Goal: Navigation & Orientation: Find specific page/section

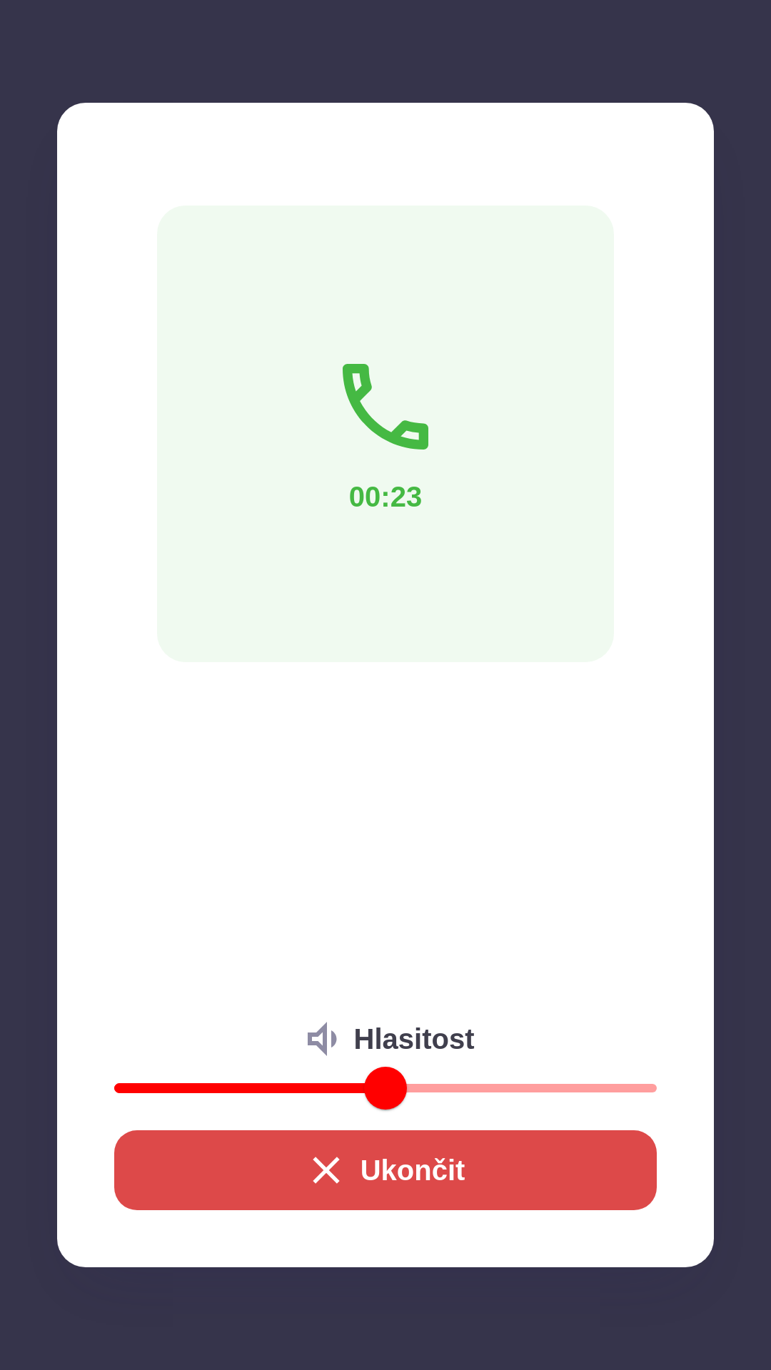
click at [432, 1158] on button "Ukončit" at bounding box center [385, 1170] width 542 height 80
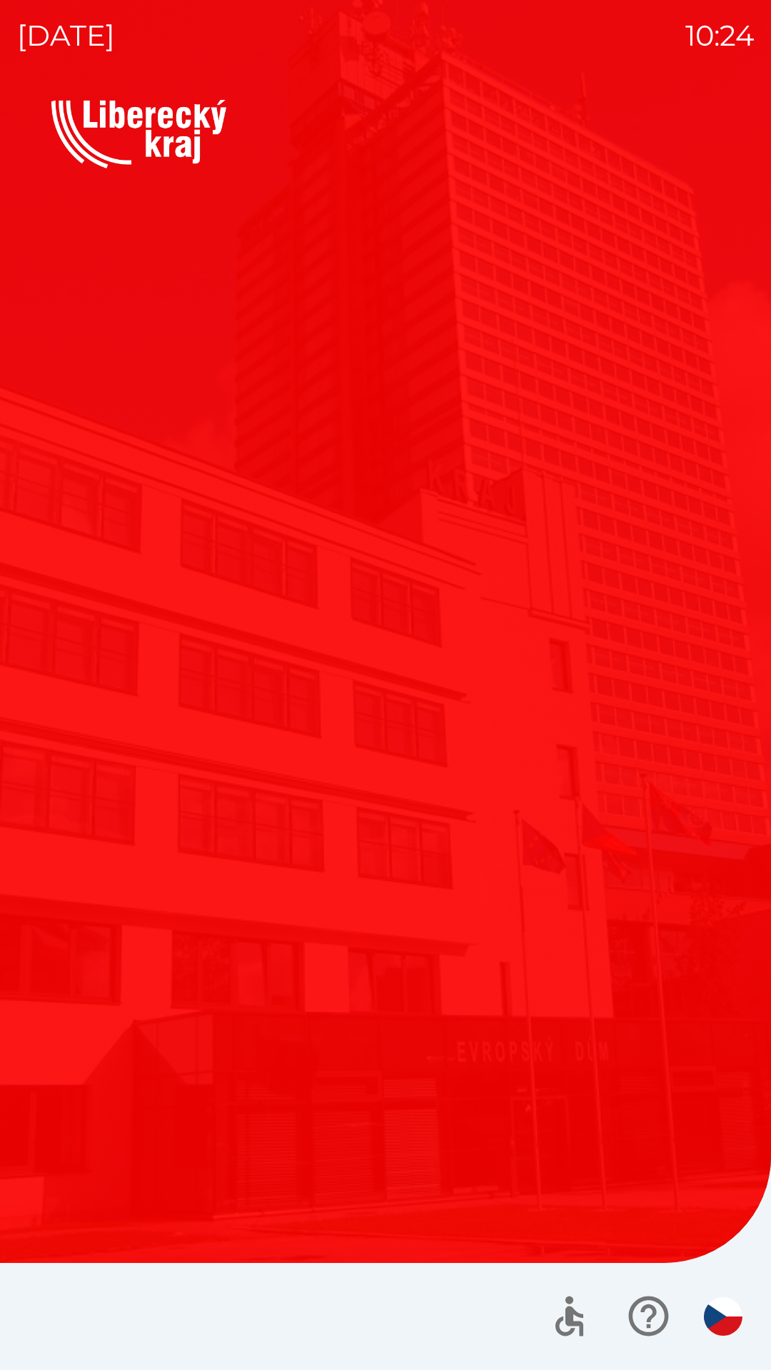
click at [347, 681] on button "Kotlíkové dotace" at bounding box center [215, 702] width 328 height 214
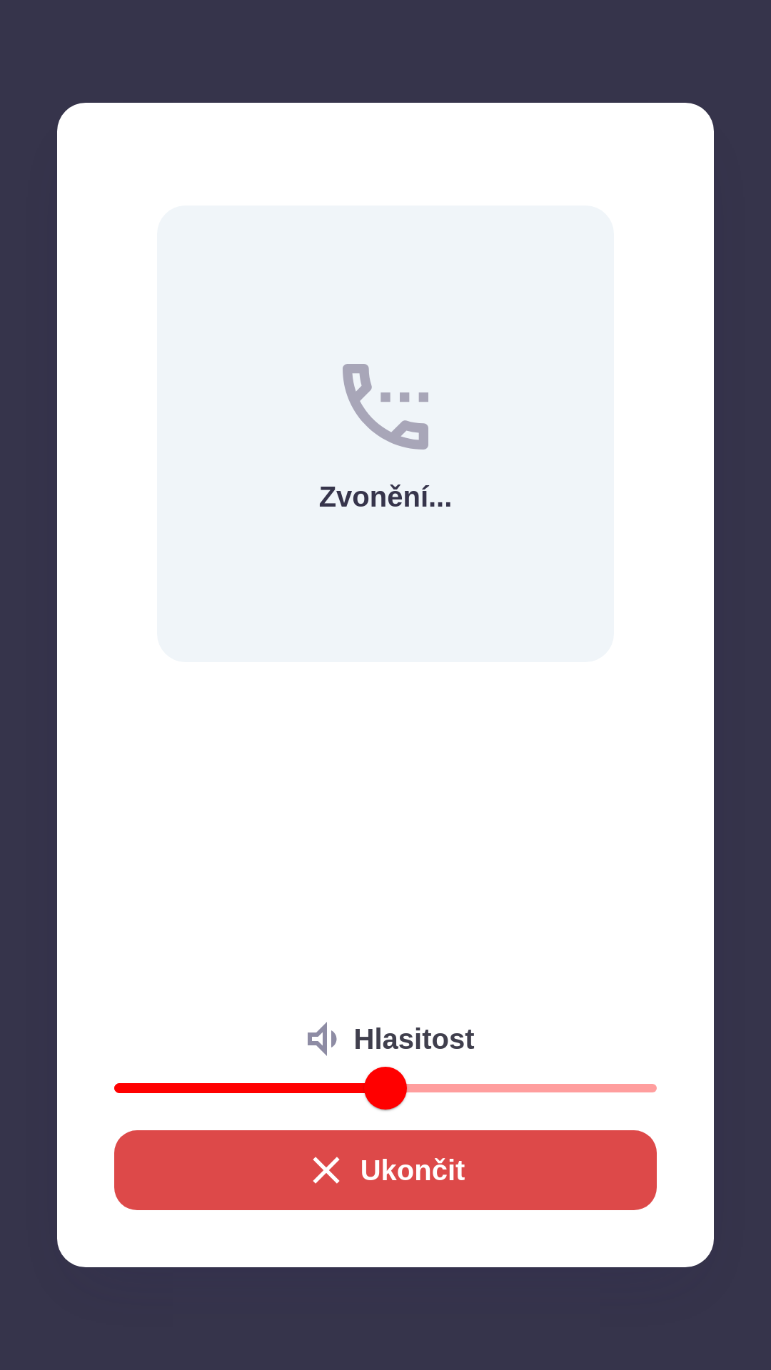
click at [303, 1166] on icon "button" at bounding box center [326, 1170] width 46 height 46
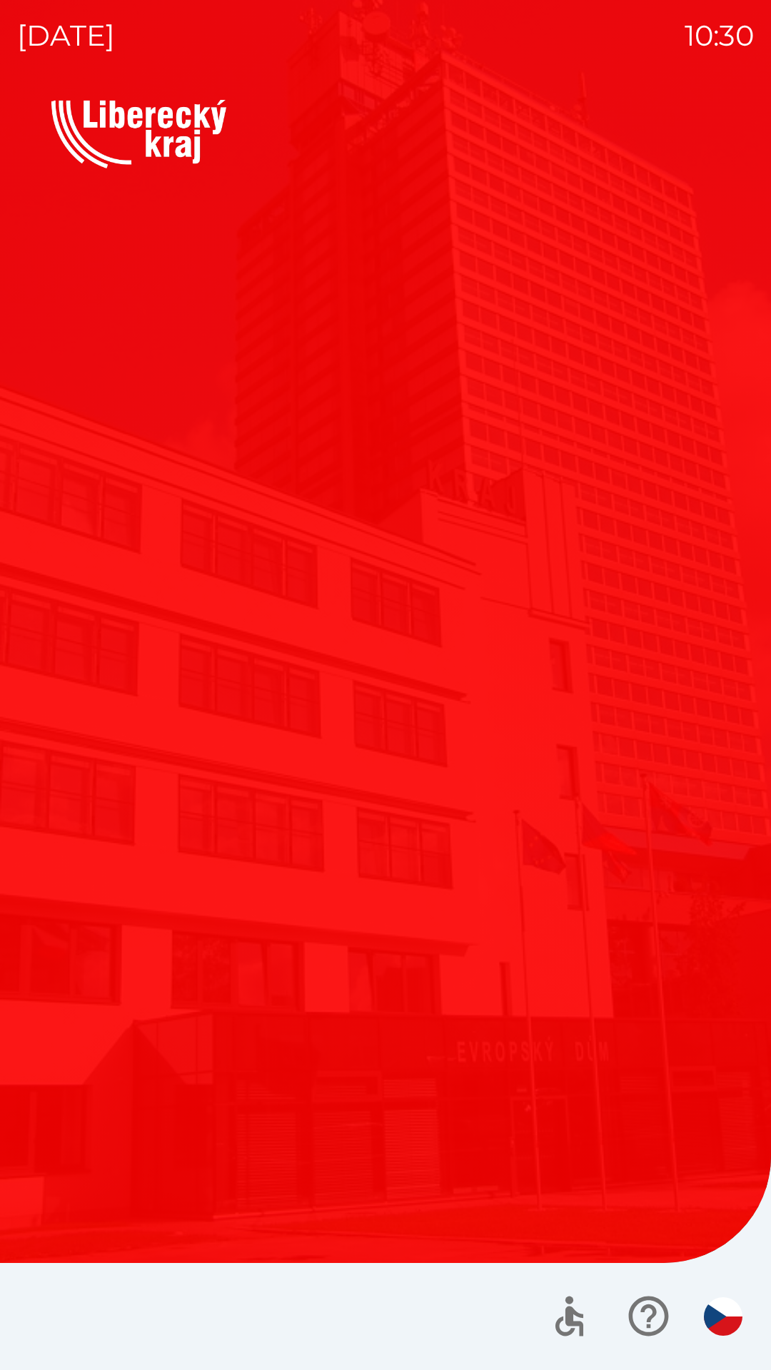
click at [533, 926] on div "Vítejte Jak vám mohu pomoci? Plánovaná schůzka Společnosti Kotlíkové dotace Dot…" at bounding box center [385, 582] width 668 height 782
click at [130, 621] on button "Kotlíkové dotace" at bounding box center [215, 702] width 328 height 214
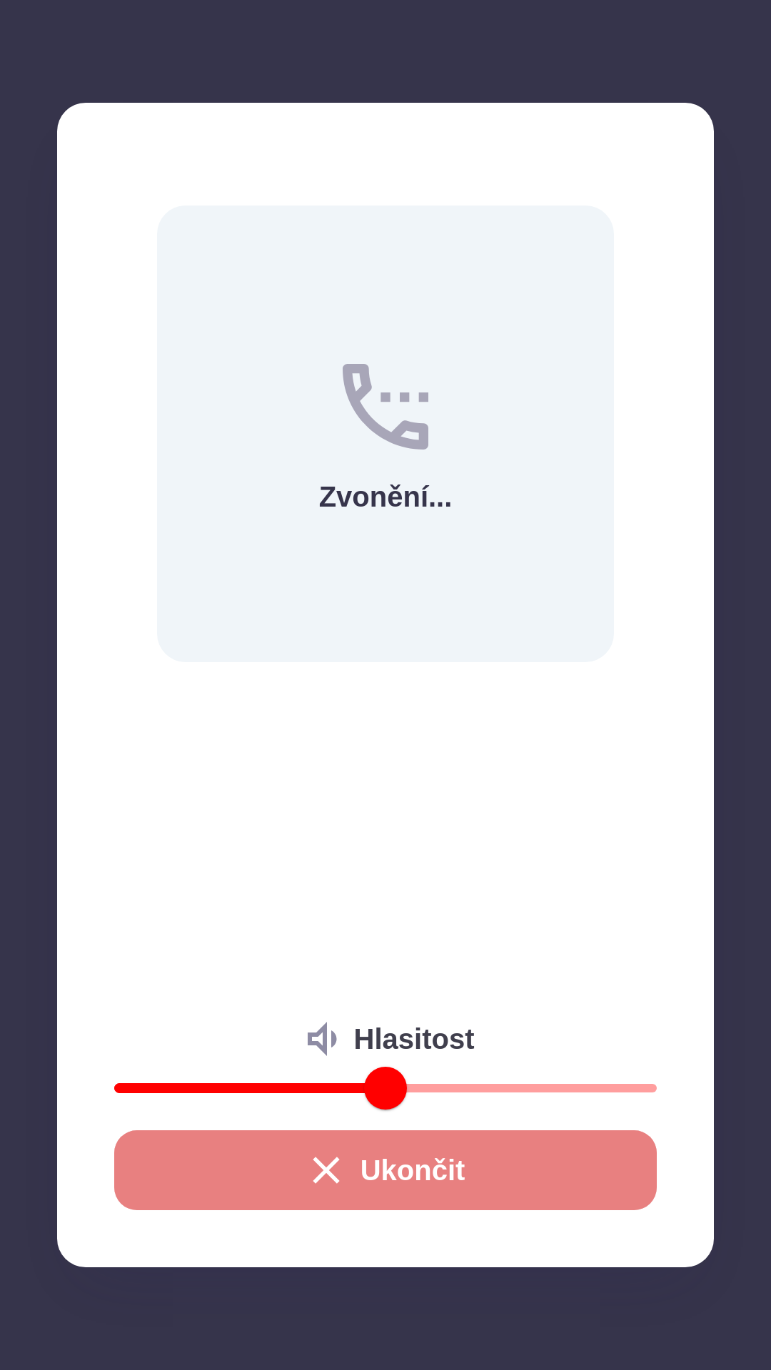
click at [288, 1155] on button "Ukončit" at bounding box center [385, 1170] width 542 height 80
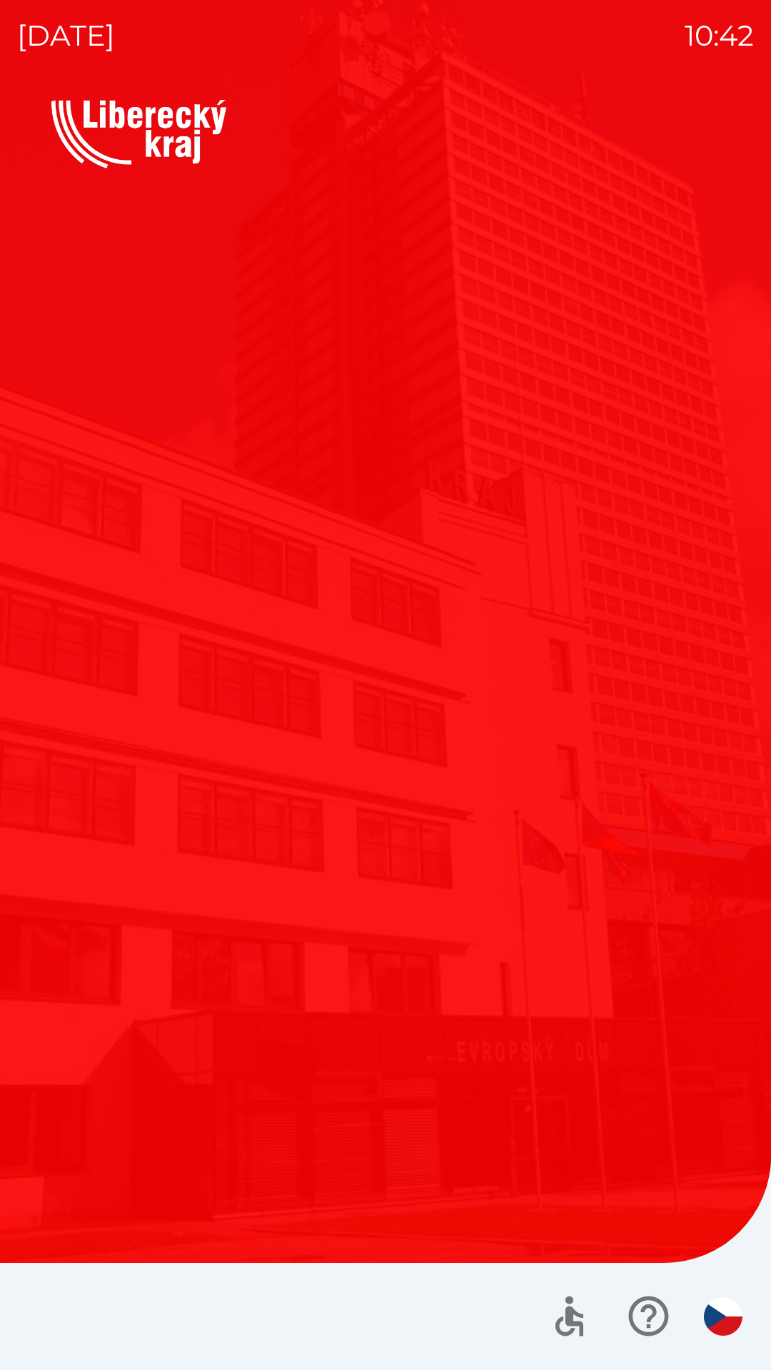
click at [255, 1102] on div "Vítejte Jak vám mohu pomoci? Plánovaná schůzka Společnosti Kotlíkové dotace Dot…" at bounding box center [385, 735] width 736 height 1270
click at [333, 1145] on div "Vítejte Jak vám mohu pomoci? Plánovaná schůzka Společnosti Kotlíkové dotace Dot…" at bounding box center [385, 735] width 736 height 1270
click at [639, 1311] on icon "button" at bounding box center [648, 1316] width 48 height 48
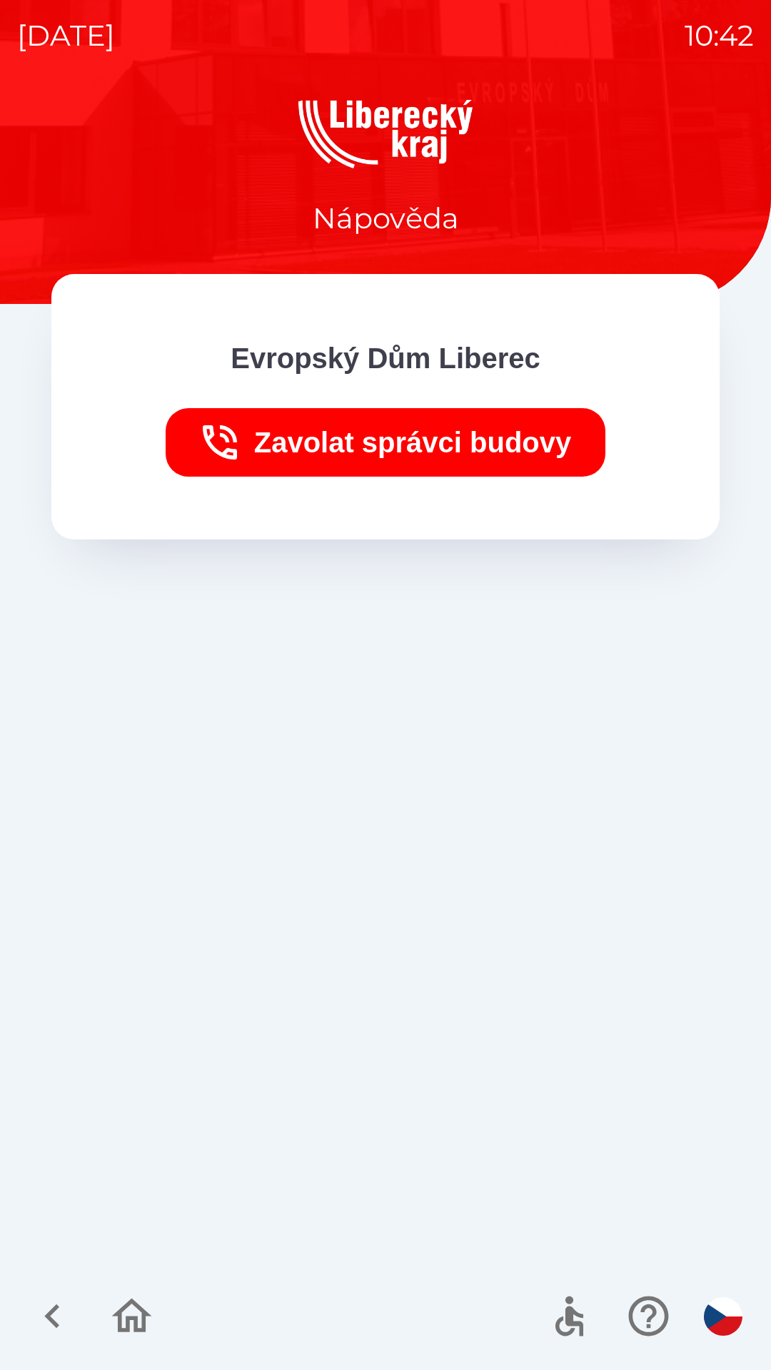
click at [134, 1307] on icon "button" at bounding box center [132, 1316] width 48 height 48
